Goal: Task Accomplishment & Management: Manage account settings

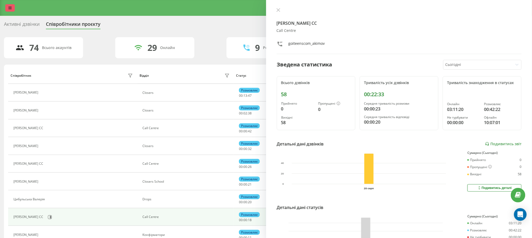
click at [6, 11] on link at bounding box center [9, 7] width 9 height 7
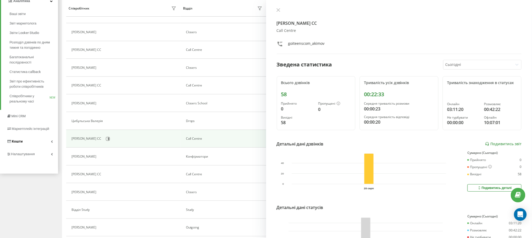
scroll to position [79, 0]
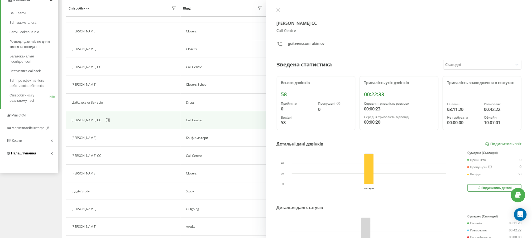
click at [33, 150] on link "Налаштування" at bounding box center [29, 153] width 58 height 13
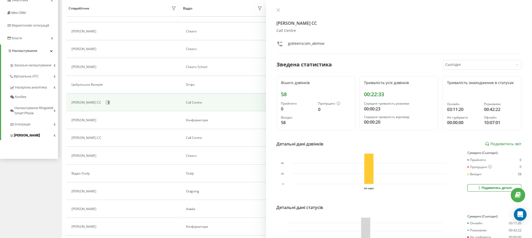
click at [51, 136] on link "[PERSON_NAME]" at bounding box center [33, 134] width 49 height 11
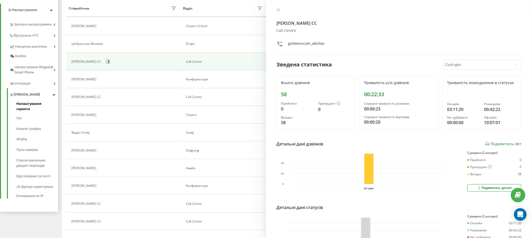
scroll to position [119, 0]
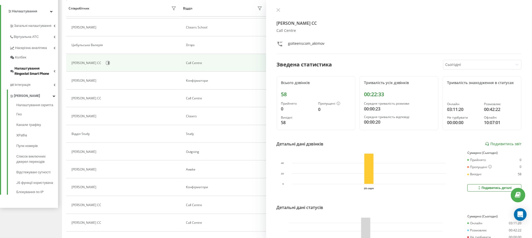
click at [49, 68] on span "Налаштування Ringostat Smart Phone" at bounding box center [34, 71] width 39 height 11
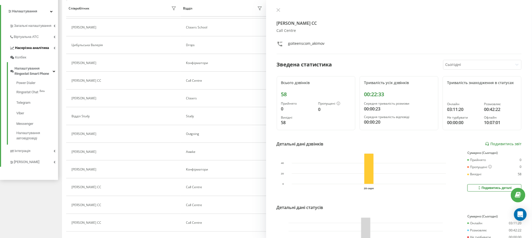
click at [50, 49] on link "Наскрізна аналітика" at bounding box center [33, 47] width 49 height 11
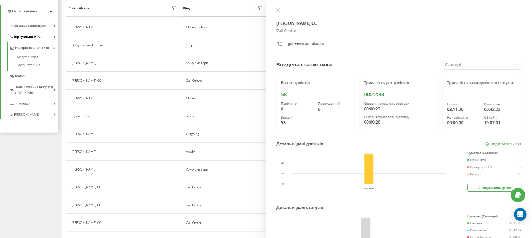
click at [47, 33] on link "Віртуальна АТС" at bounding box center [33, 36] width 49 height 11
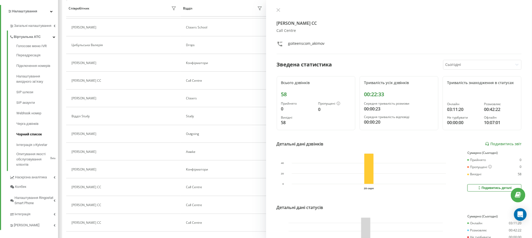
click at [30, 136] on span "Чорний список" at bounding box center [29, 134] width 26 height 5
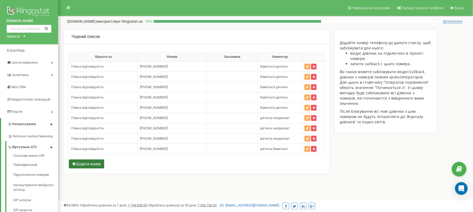
click at [78, 164] on button "Додати номер" at bounding box center [86, 163] width 35 height 9
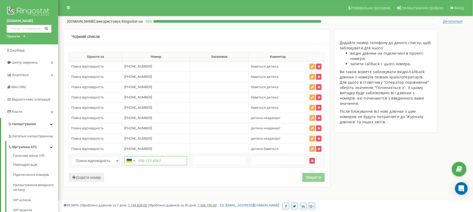
click at [157, 160] on input "text" at bounding box center [155, 160] width 63 height 9
paste input "380993240809"
type input "380993240809"
click at [283, 163] on input "text" at bounding box center [278, 160] width 54 height 9
type input "дитина бавиться"
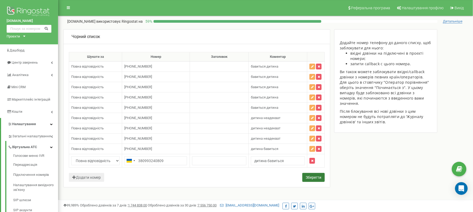
click at [309, 175] on button "Зберегти" at bounding box center [313, 177] width 22 height 9
